Goal: Check status: Check status

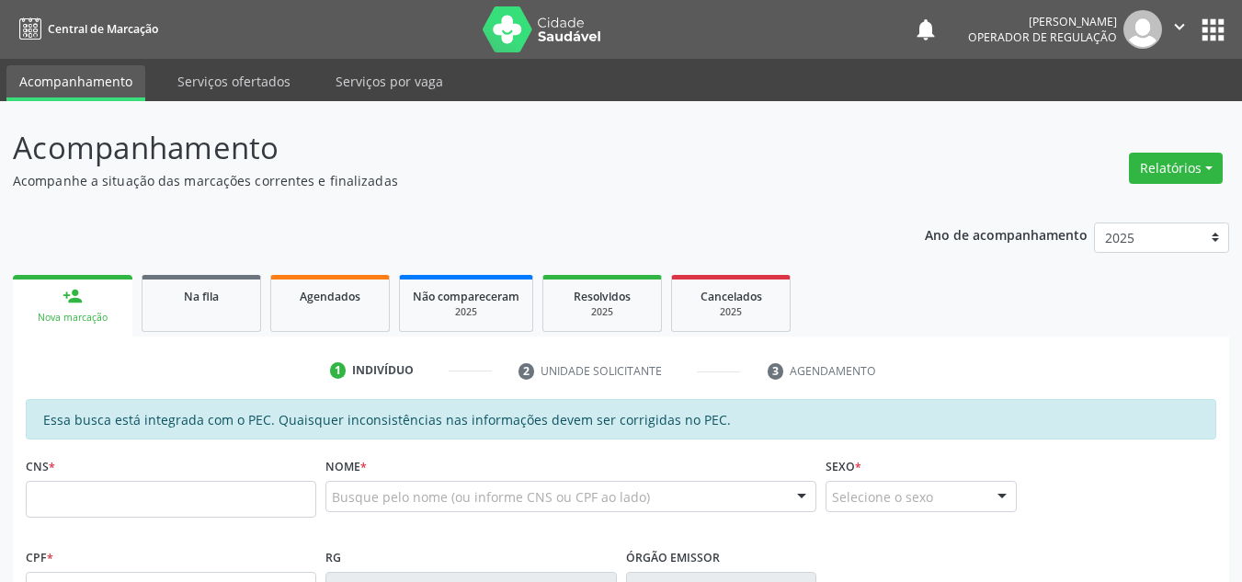
drag, startPoint x: 1056, startPoint y: 354, endPoint x: 297, endPoint y: 473, distance: 768.5
click at [282, 499] on input "text" at bounding box center [171, 499] width 290 height 37
type input "707 0058 5735 2488"
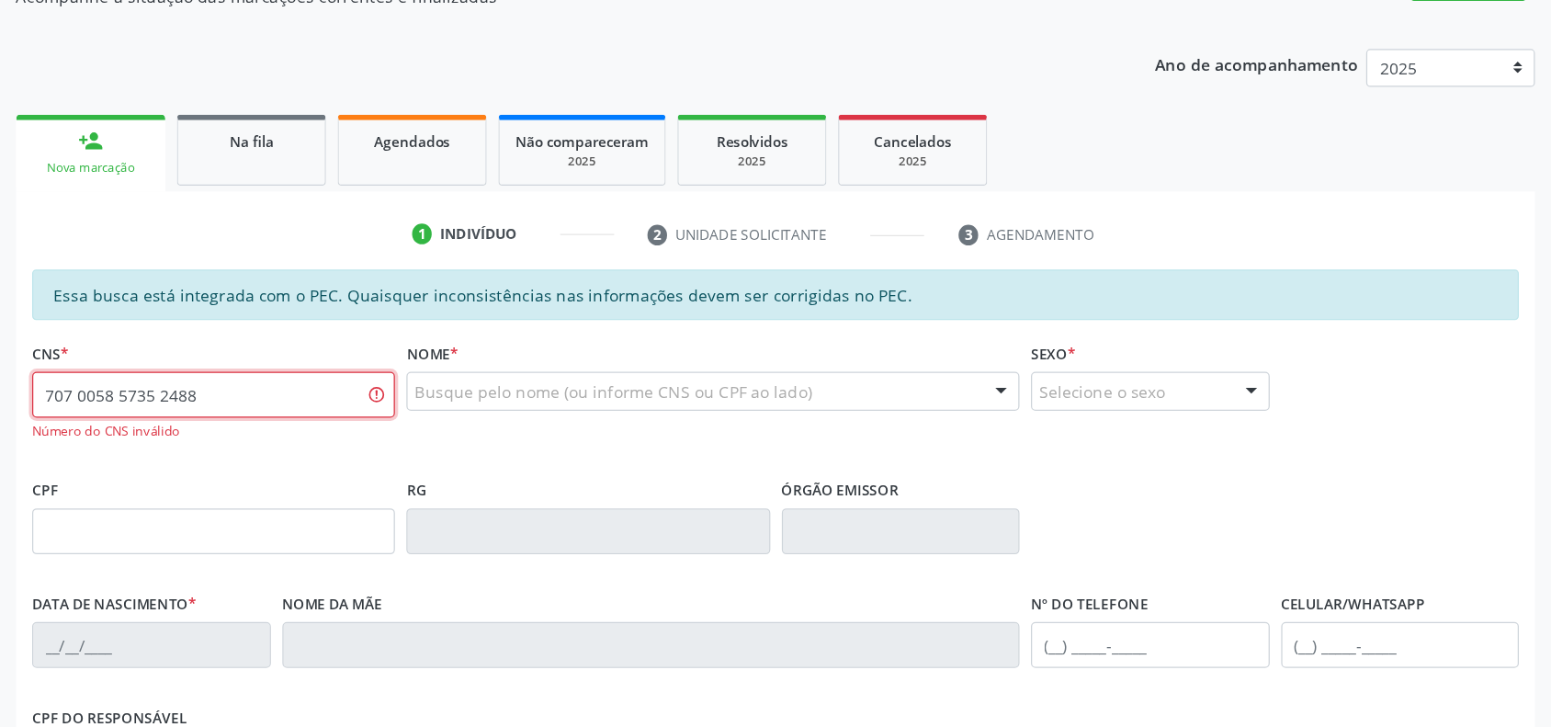
scroll to position [184, 0]
drag, startPoint x: 242, startPoint y: 317, endPoint x: 0, endPoint y: 304, distance: 242.1
click at [0, 304] on div "Acompanhamento Acompanhe a situação das marcações correntes e finalizadas Relat…" at bounding box center [621, 400] width 1242 height 967
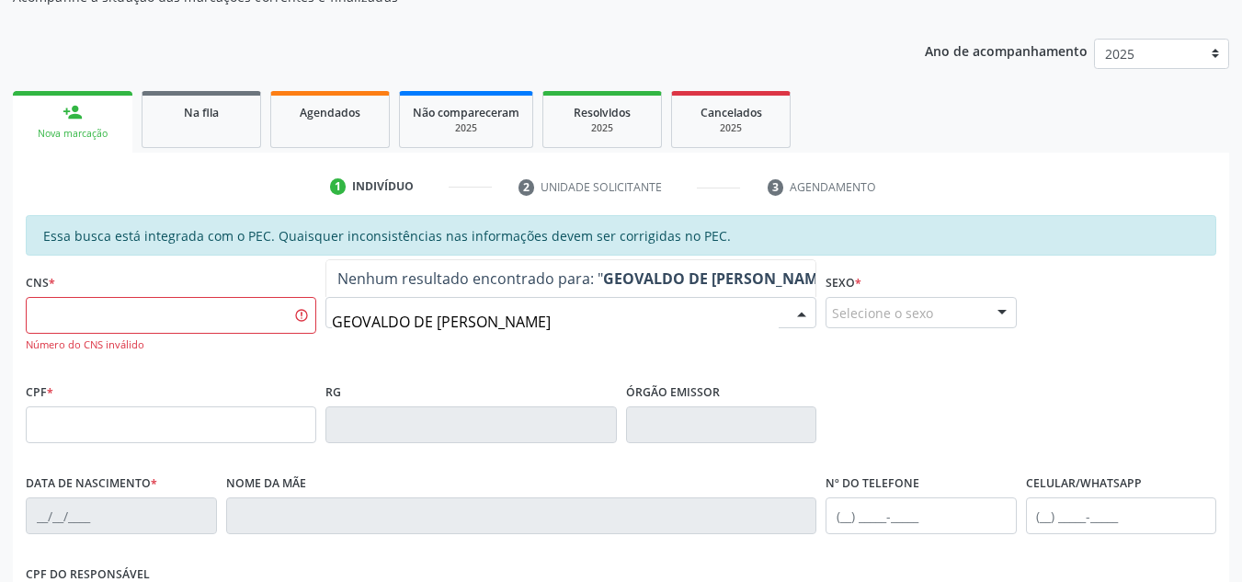
type input "[PERSON_NAME]"
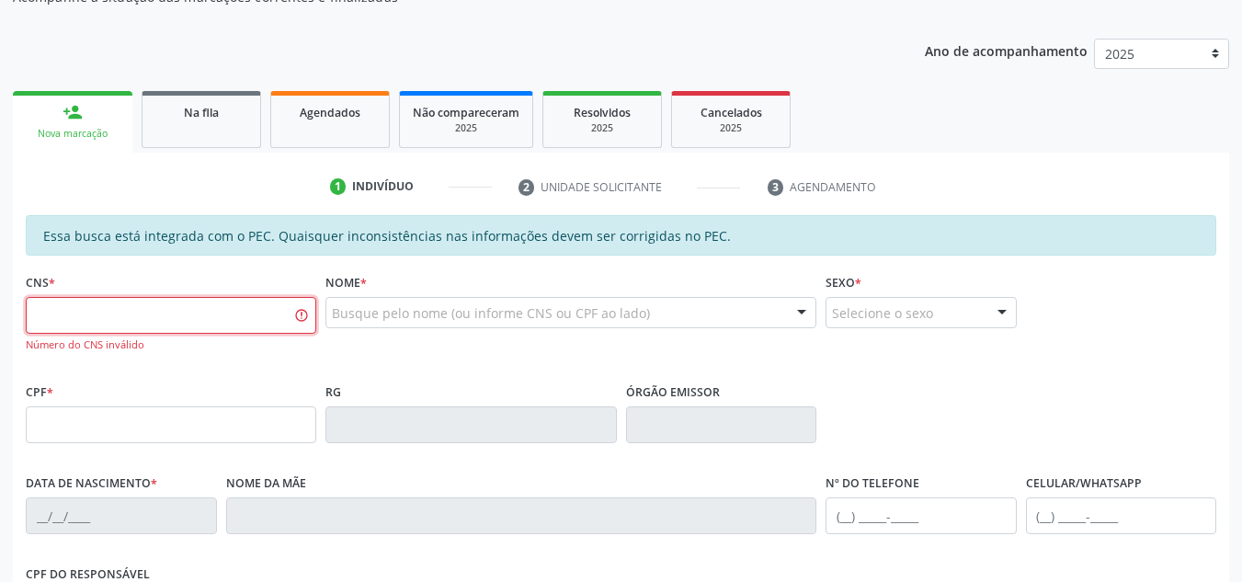
click at [235, 305] on input "text" at bounding box center [171, 315] width 290 height 37
drag, startPoint x: 272, startPoint y: 296, endPoint x: 0, endPoint y: 256, distance: 274.9
click at [0, 256] on div "Acompanhamento Acompanhe a situação das marcações correntes e finalizadas Relat…" at bounding box center [621, 400] width 1242 height 967
click at [185, 300] on input "707 0085 8435 2488" at bounding box center [171, 315] width 290 height 37
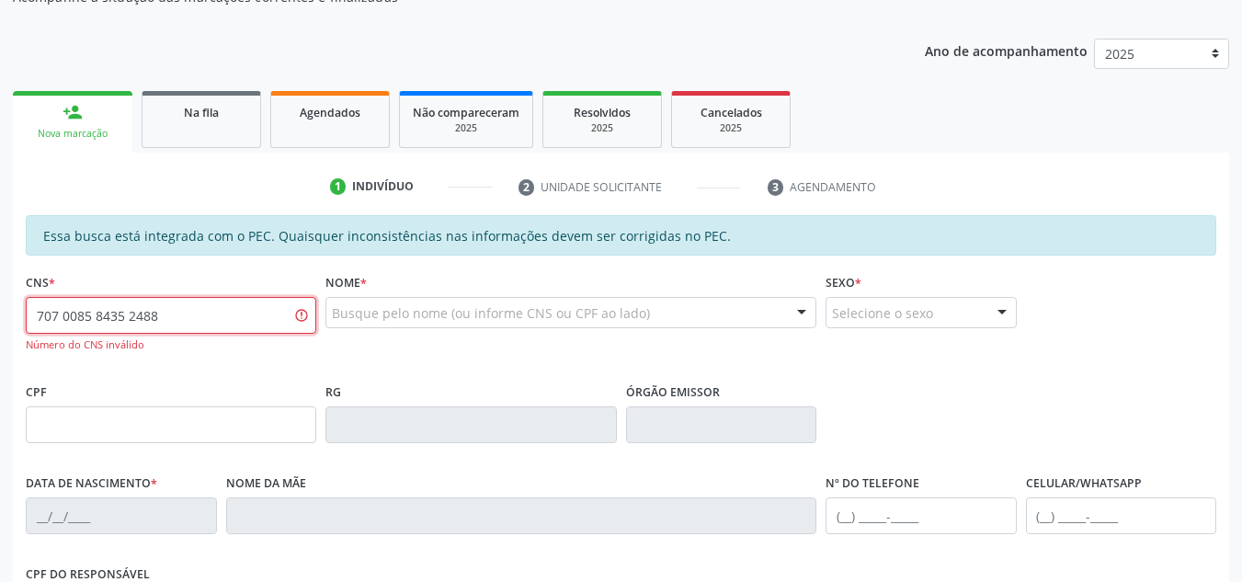
click at [185, 300] on input "707 0085 8435 2488" at bounding box center [171, 315] width 290 height 37
type input "7"
type input "702 0058 5735 2488"
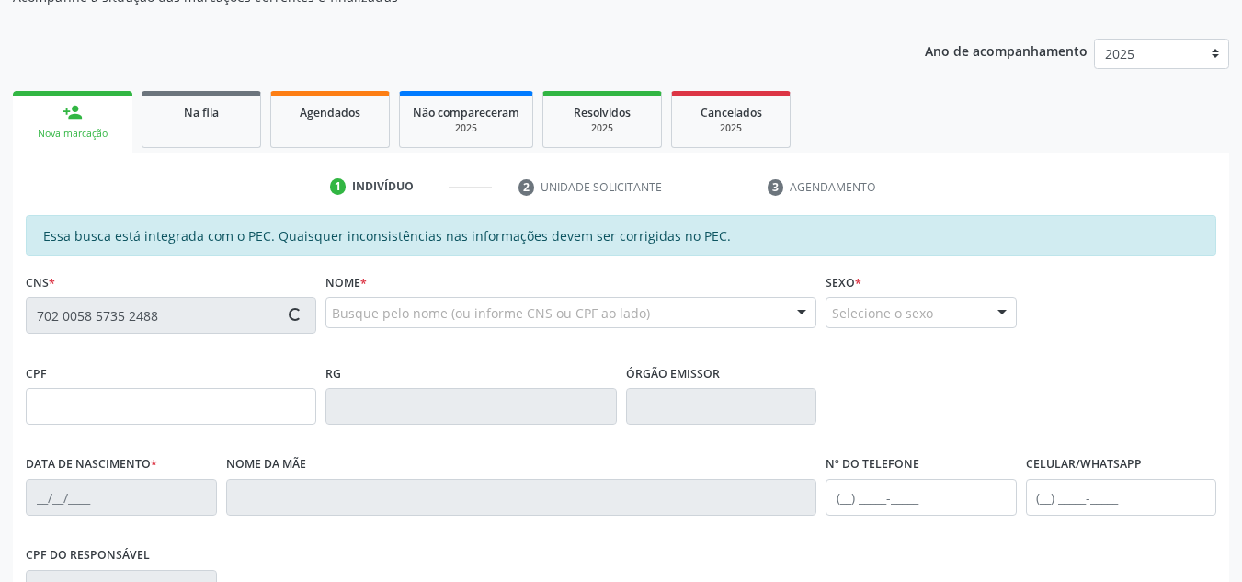
type input "053.542.074-95"
type input "[DATE]"
type input "Petronila [PERSON_NAME]"
type input "[PHONE_NUMBER]"
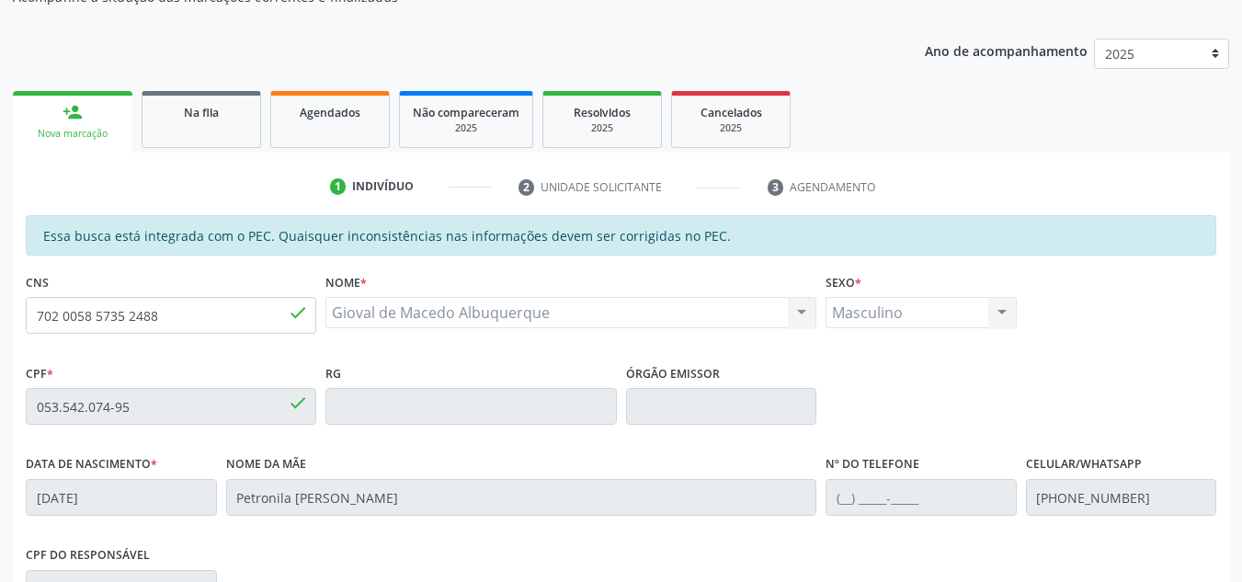
click at [231, 295] on div "CNS 702 0058 5735 2488 done" at bounding box center [171, 300] width 290 height 65
drag, startPoint x: 150, startPoint y: 317, endPoint x: 42, endPoint y: 338, distance: 109.6
click at [0, 329] on div "Acompanhamento Acompanhe a situação das marcações correntes e finalizadas Relat…" at bounding box center [621, 391] width 1242 height 949
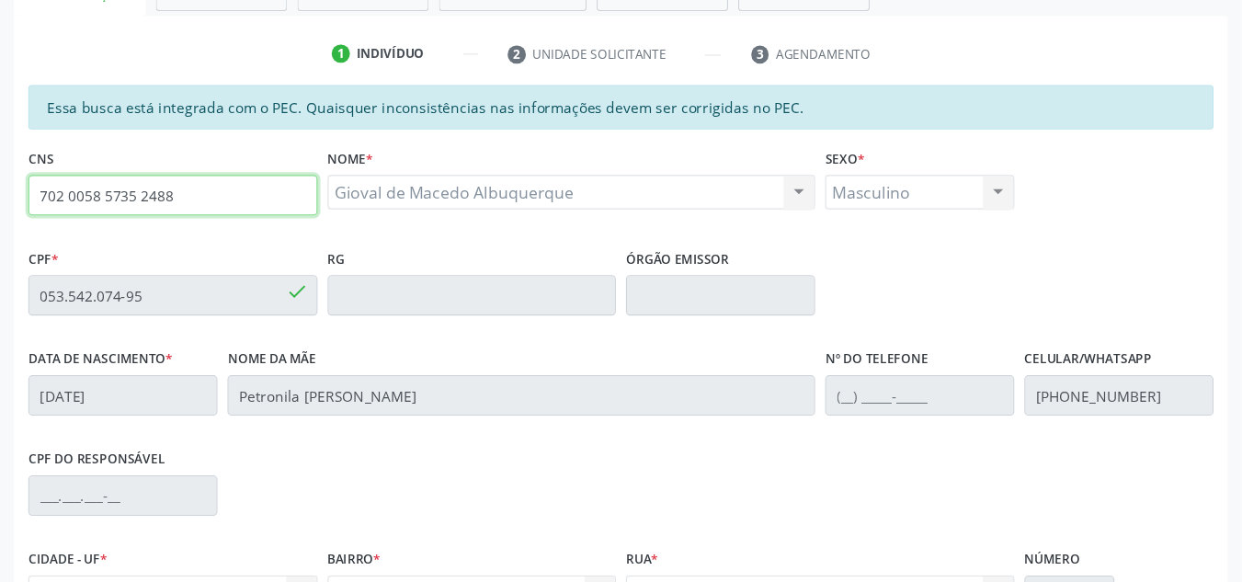
scroll to position [323, 0]
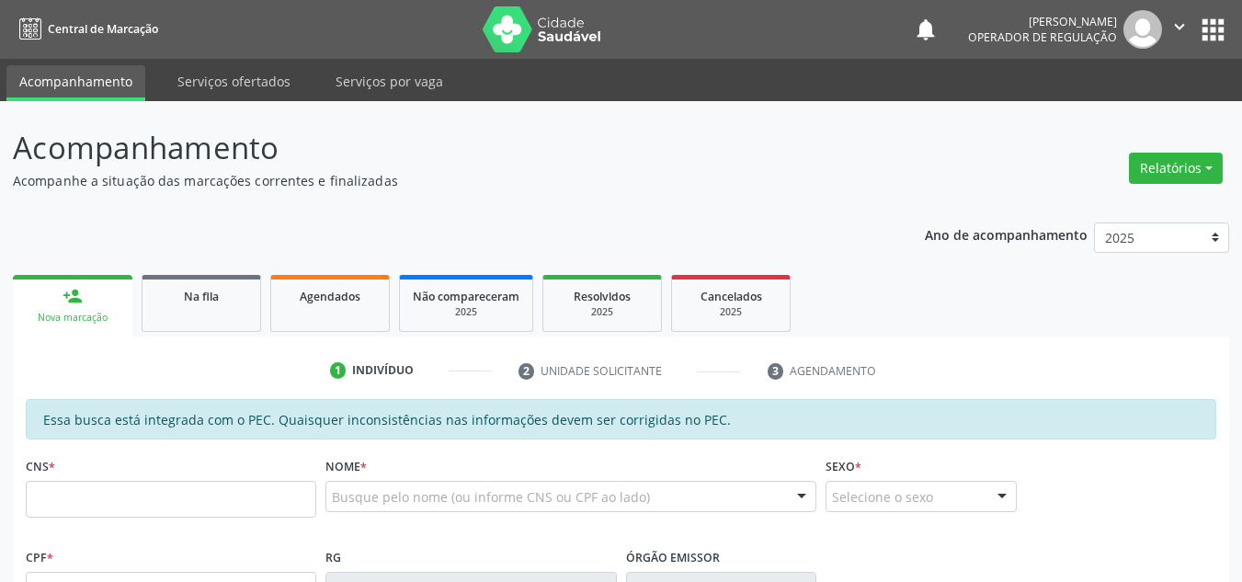
scroll to position [323, 0]
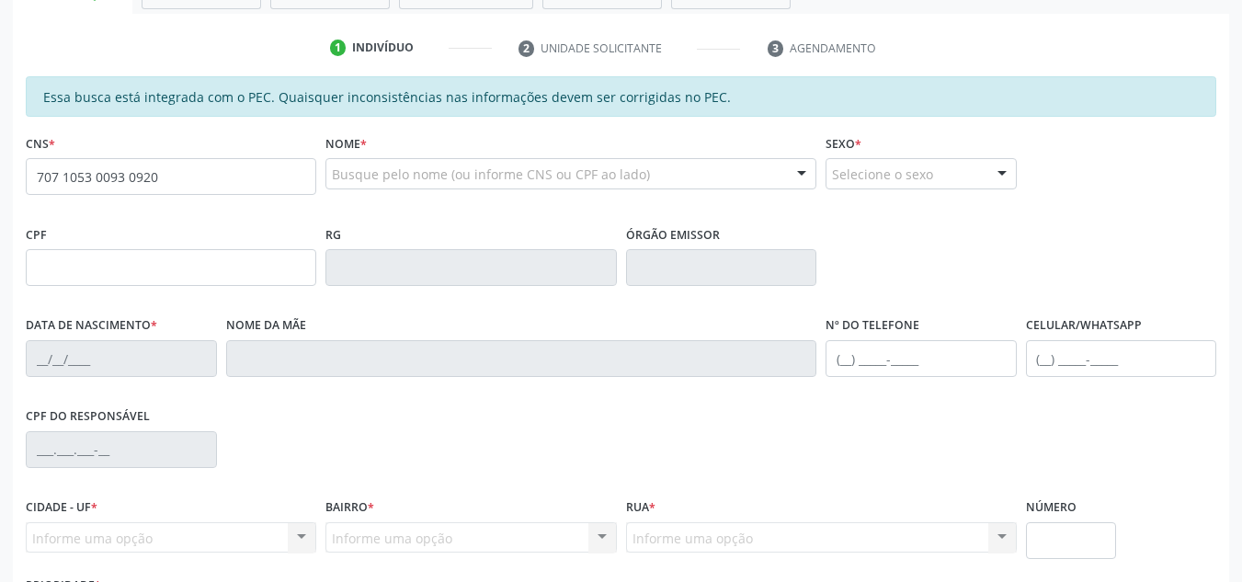
type input "707 1053 0093 0920"
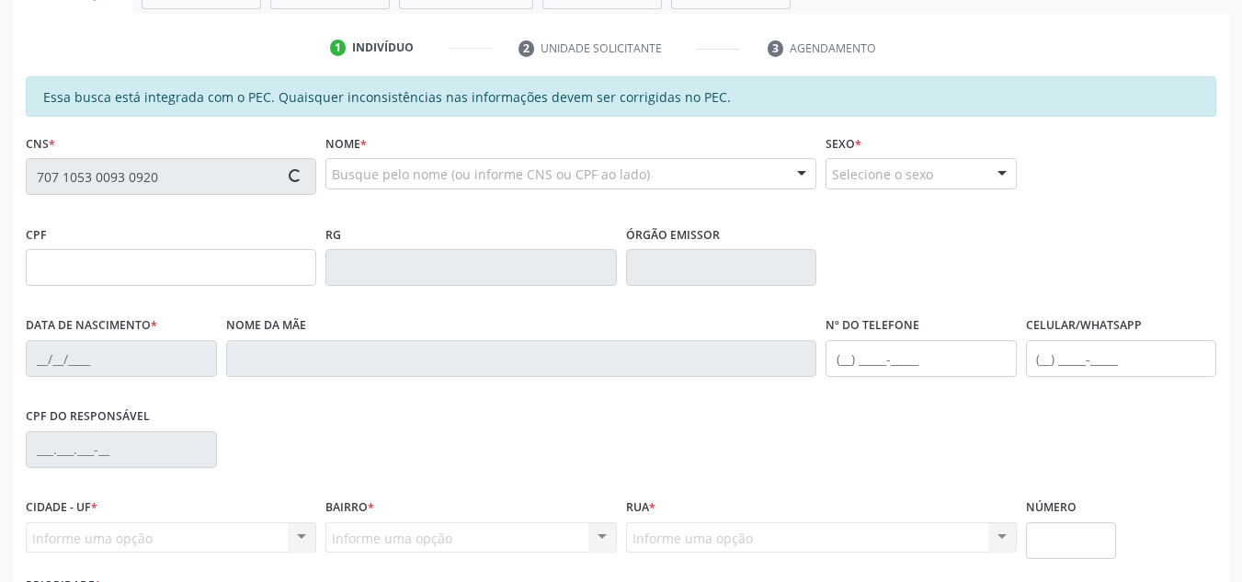
type input "19/03/1961"
type input "Maria das Dores de Carvalho"
type input "S/N"
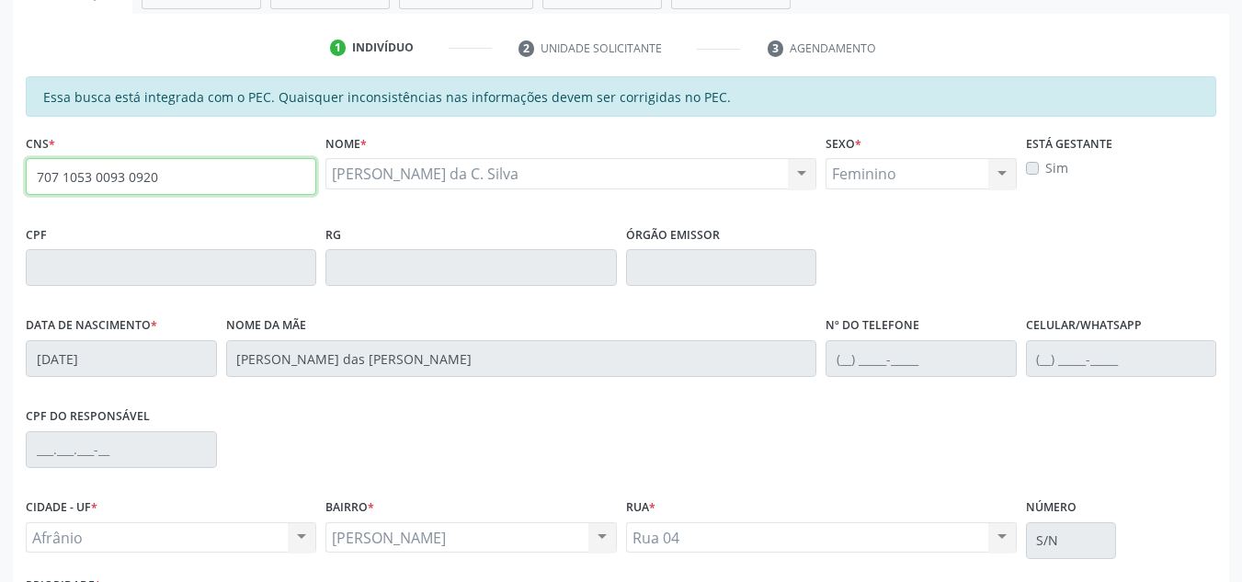
drag, startPoint x: 201, startPoint y: 180, endPoint x: 0, endPoint y: 179, distance: 201.3
click at [0, 179] on div "Acompanhamento Acompanhe a situação das marcações correntes e finalizadas Relat…" at bounding box center [621, 252] width 1242 height 949
